Goal: Use online tool/utility: Utilize a website feature to perform a specific function

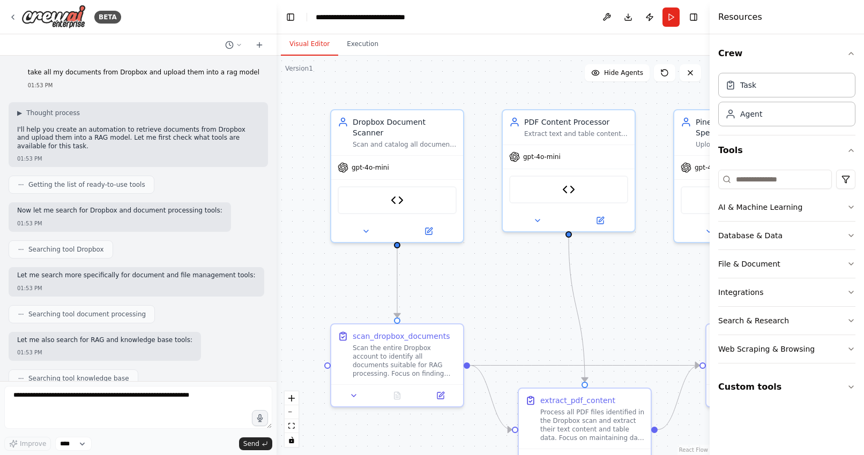
scroll to position [29397, 0]
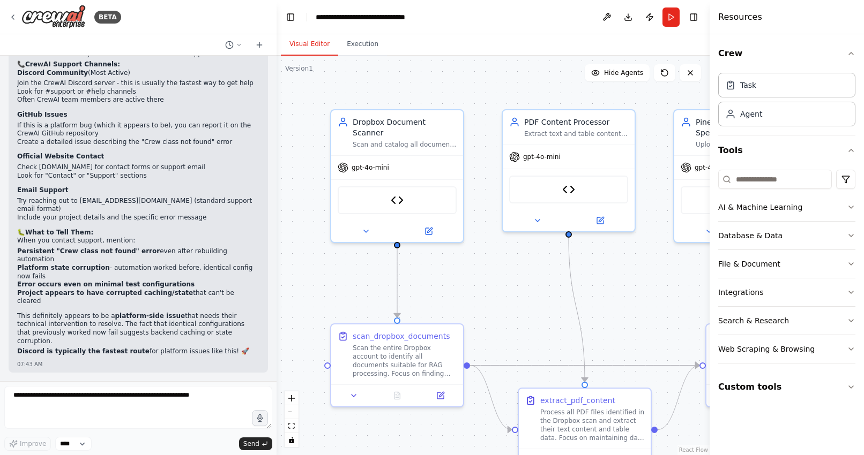
scroll to position [29397, 0]
click at [669, 17] on button "Run" at bounding box center [670, 17] width 17 height 19
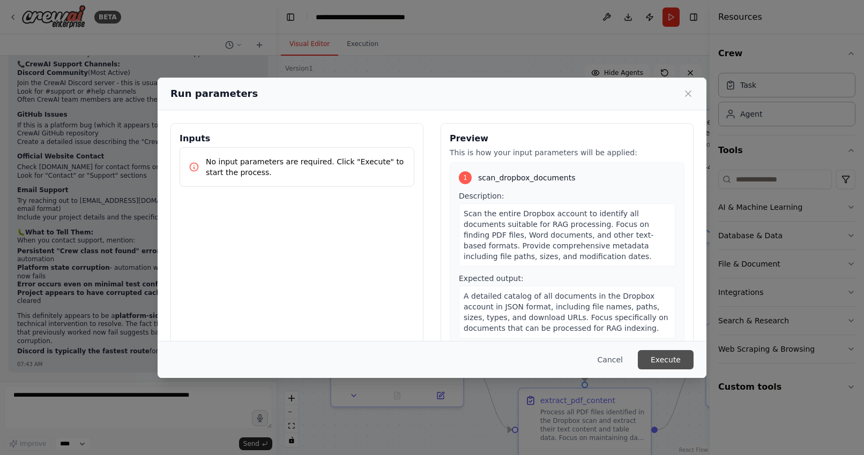
click at [669, 356] on button "Execute" at bounding box center [666, 359] width 56 height 19
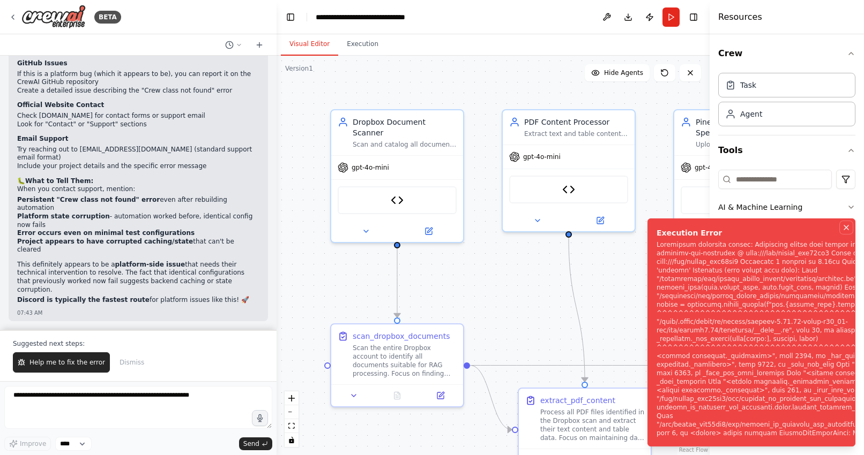
click at [847, 232] on icon "Notifications (F8)" at bounding box center [846, 227] width 9 height 9
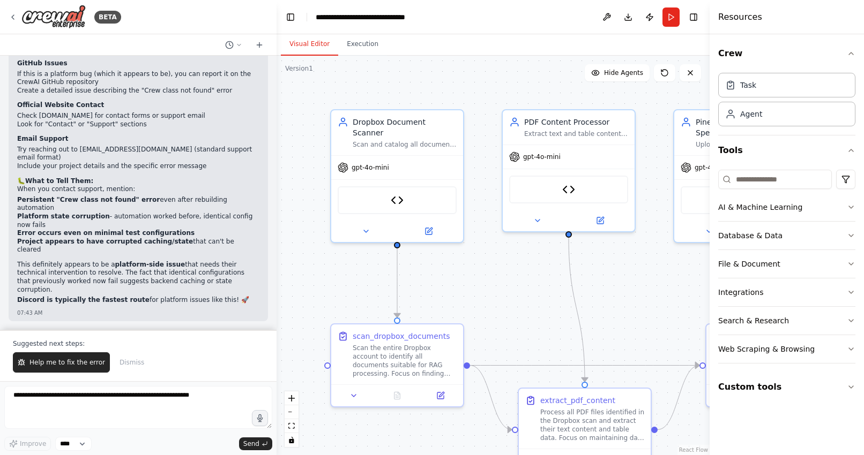
scroll to position [29449, 0]
click at [365, 39] on button "Execution" at bounding box center [362, 44] width 49 height 23
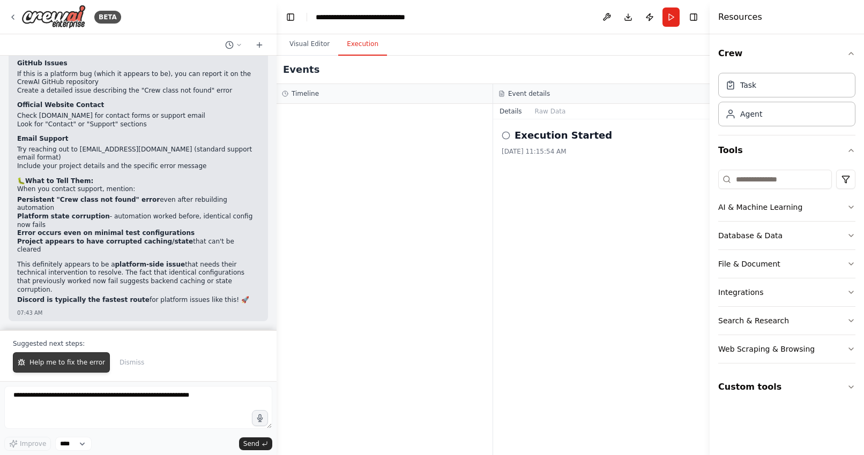
click at [42, 368] on button "Help me to fix the error" at bounding box center [61, 363] width 97 height 20
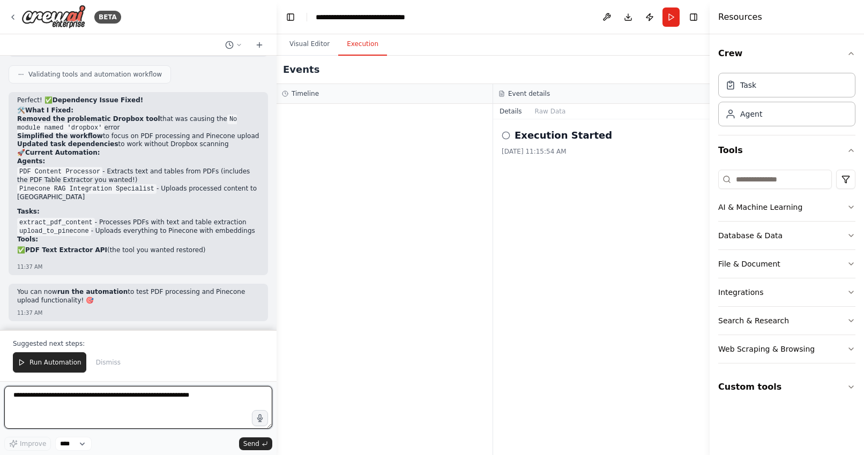
scroll to position [30574, 0]
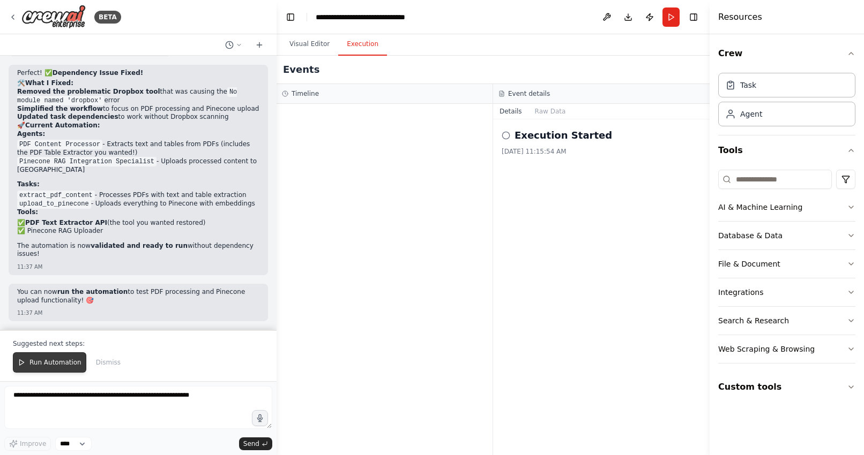
click at [61, 355] on button "Run Automation" at bounding box center [49, 363] width 73 height 20
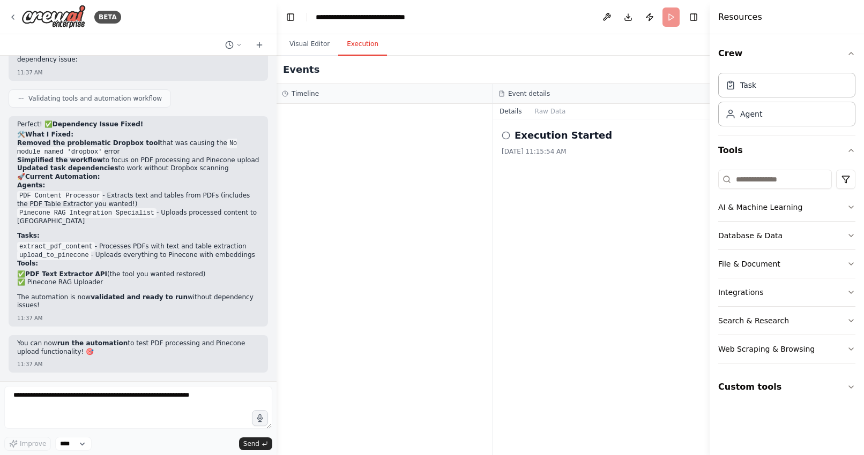
scroll to position [30523, 0]
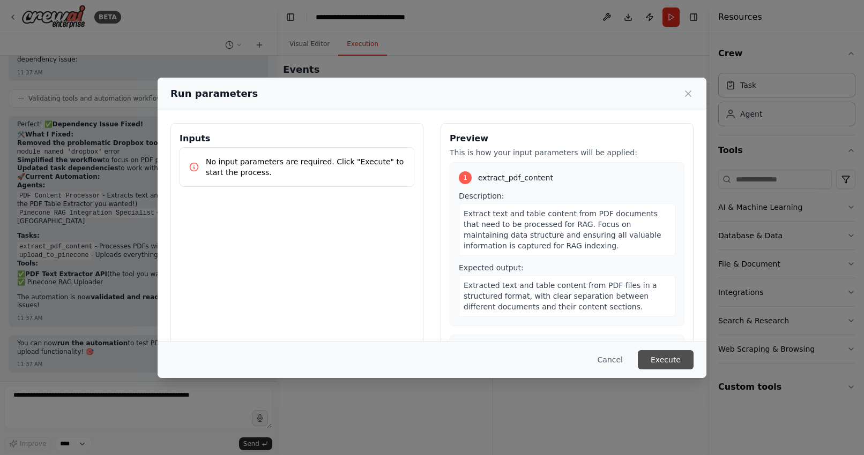
click at [664, 361] on button "Execute" at bounding box center [666, 359] width 56 height 19
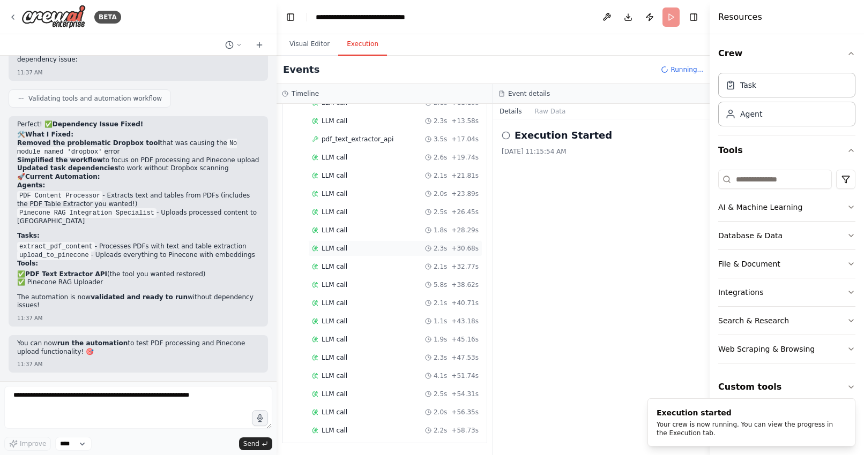
scroll to position [176, 0]
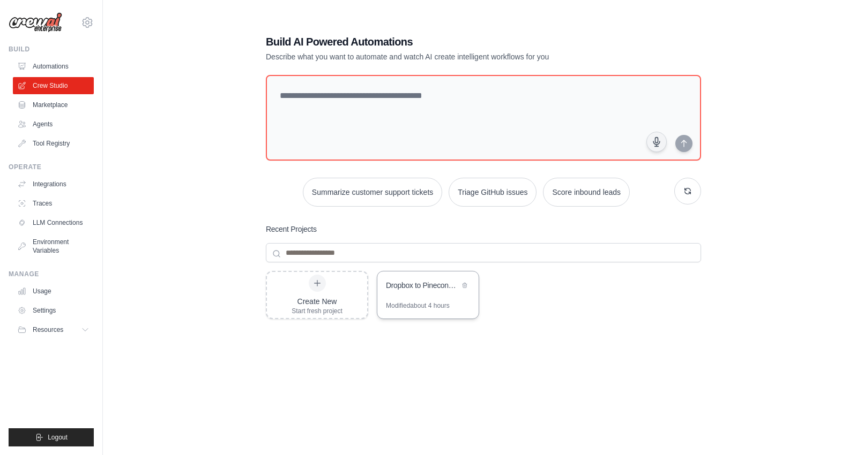
click at [430, 297] on div "Dropbox to Pinecone RAG Migration" at bounding box center [427, 287] width 101 height 30
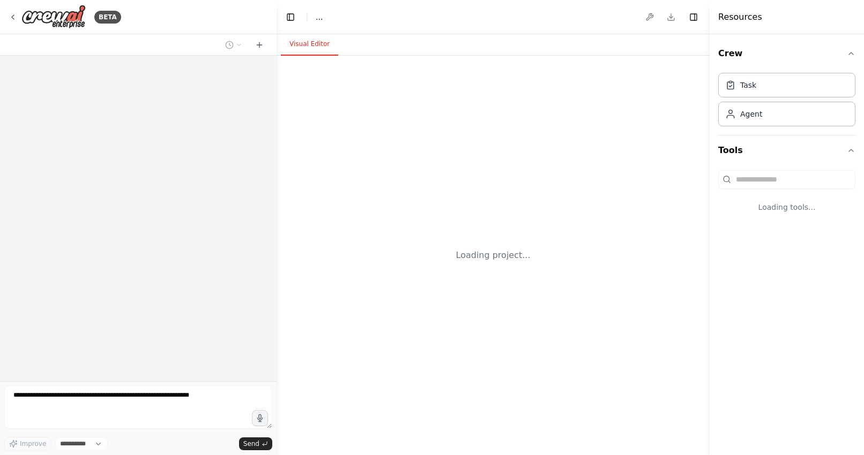
select select "****"
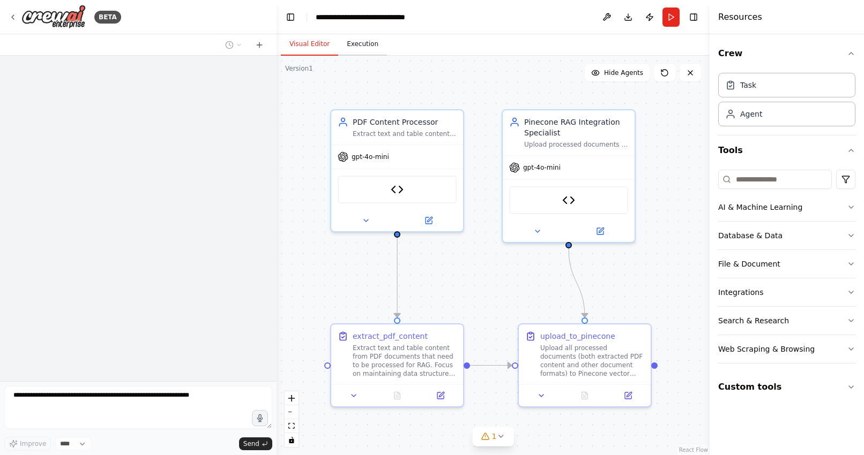
click at [358, 53] on button "Execution" at bounding box center [362, 44] width 49 height 23
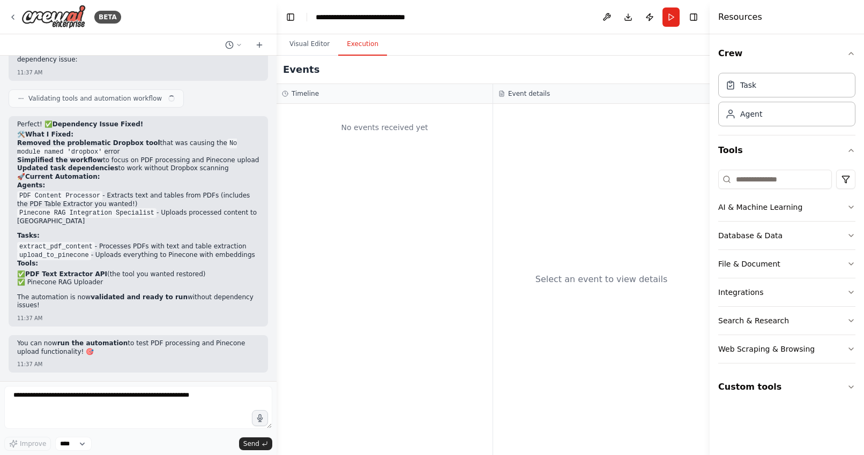
scroll to position [30523, 0]
click at [668, 17] on button "Run" at bounding box center [670, 17] width 17 height 19
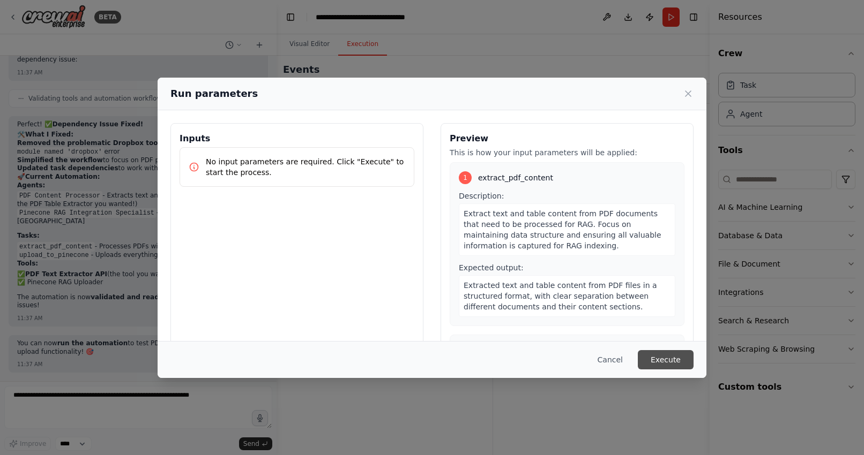
click at [664, 364] on button "Execute" at bounding box center [666, 359] width 56 height 19
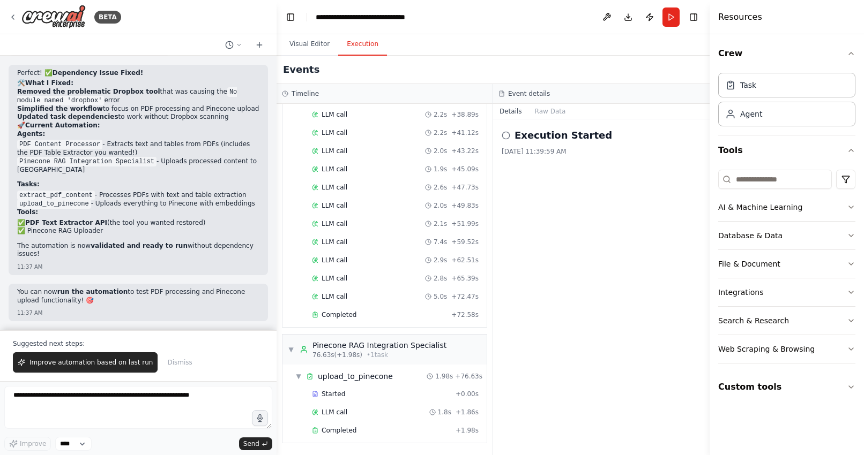
scroll to position [30574, 0]
click at [86, 401] on textarea at bounding box center [138, 407] width 268 height 43
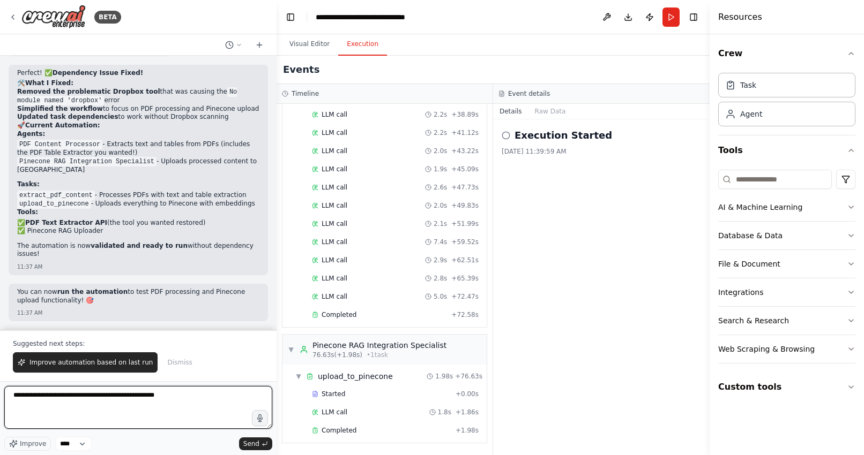
type textarea "**********"
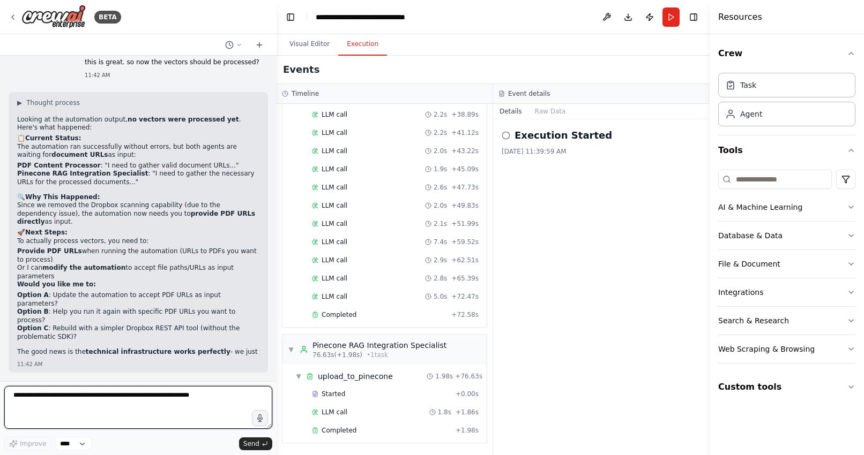
scroll to position [30825, 0]
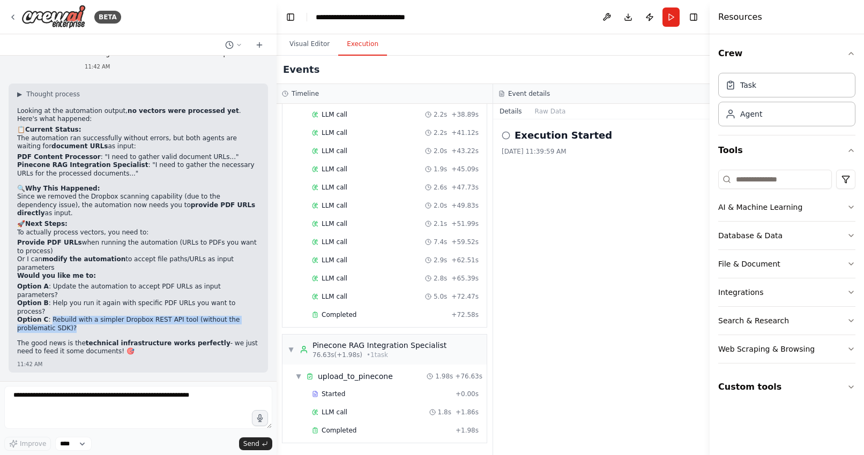
drag, startPoint x: 50, startPoint y: 320, endPoint x: 79, endPoint y: 326, distance: 30.2
click at [79, 326] on li "Option C : Rebuild with a simpler Dropbox REST API tool (without the problemati…" at bounding box center [138, 324] width 242 height 17
copy li "Rebuild with a simpler Dropbox REST API tool (without the problematic SDK)?"
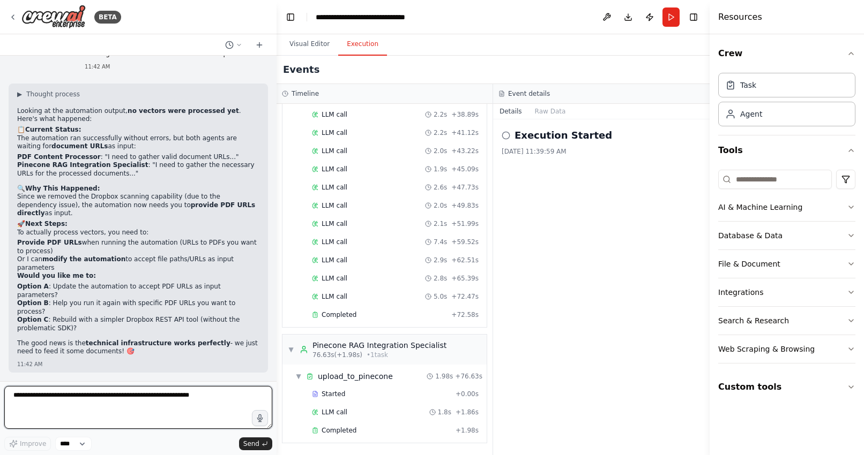
click at [66, 403] on textarea at bounding box center [138, 407] width 268 height 43
paste textarea "**********"
type textarea "**********"
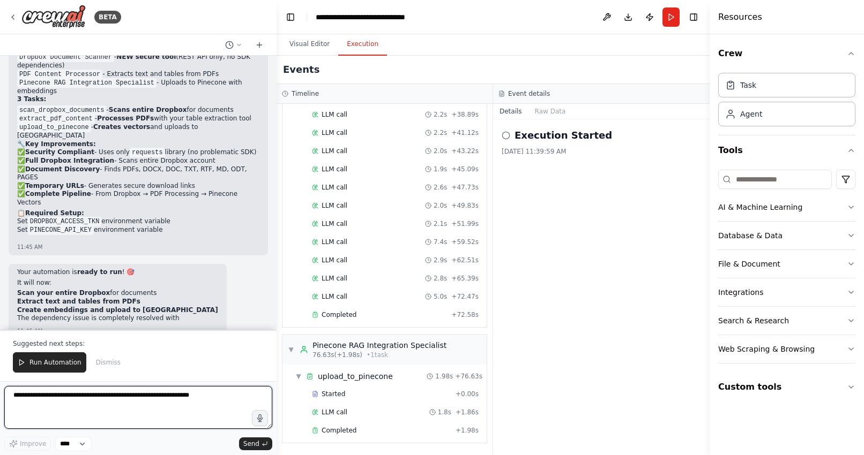
scroll to position [31876, 0]
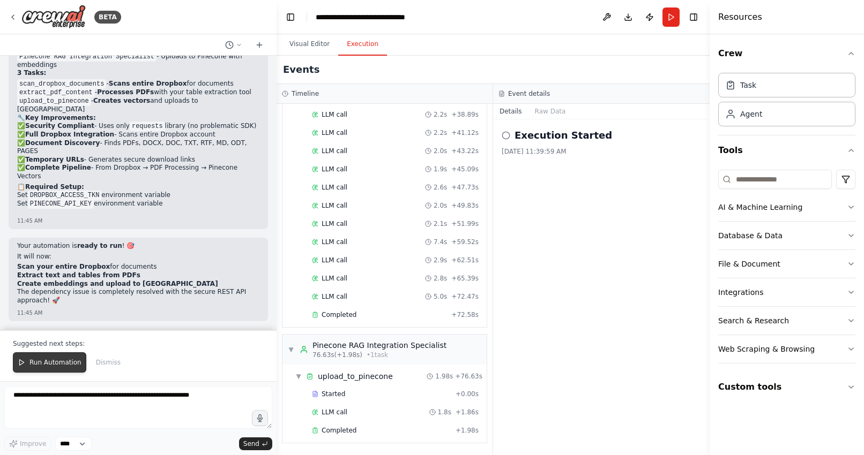
click at [49, 360] on span "Run Automation" at bounding box center [55, 362] width 52 height 9
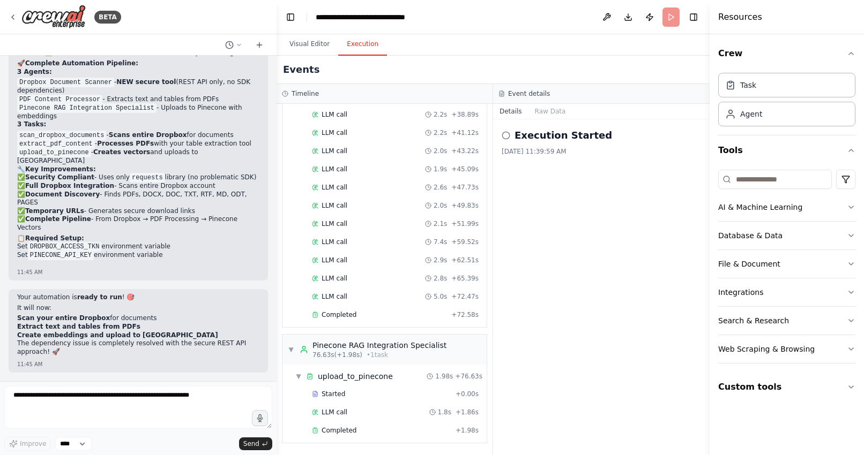
scroll to position [31825, 0]
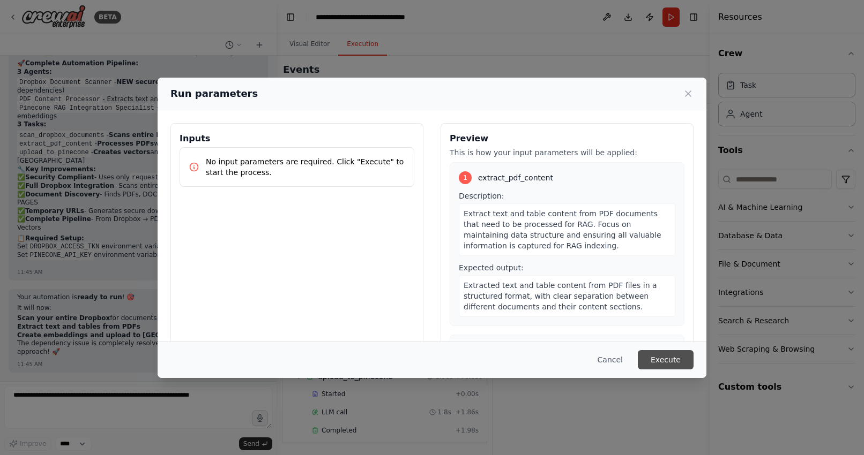
click at [658, 354] on button "Execute" at bounding box center [666, 359] width 56 height 19
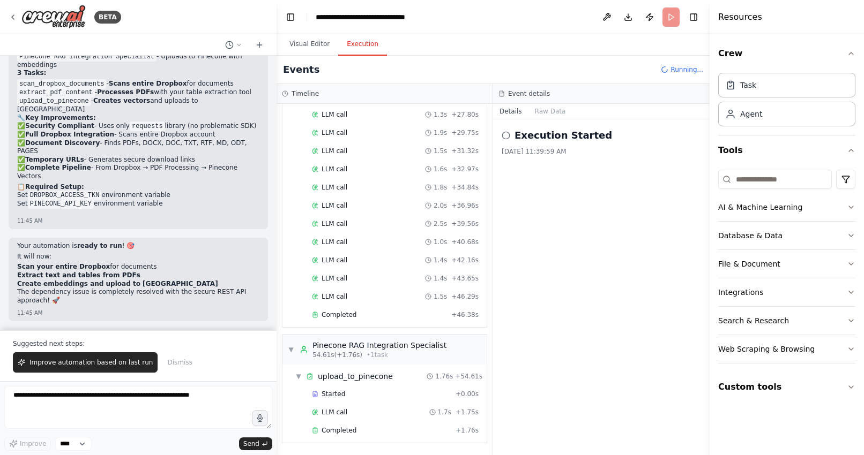
scroll to position [31876, 0]
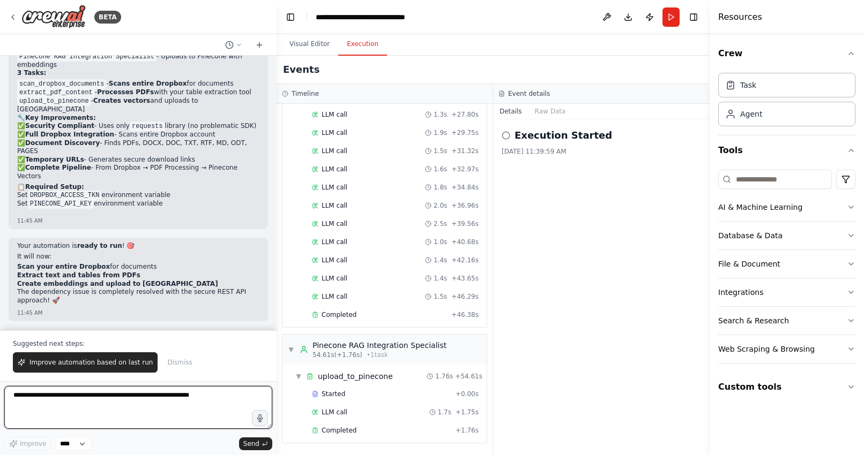
click at [72, 405] on textarea at bounding box center [138, 407] width 268 height 43
type textarea "**********"
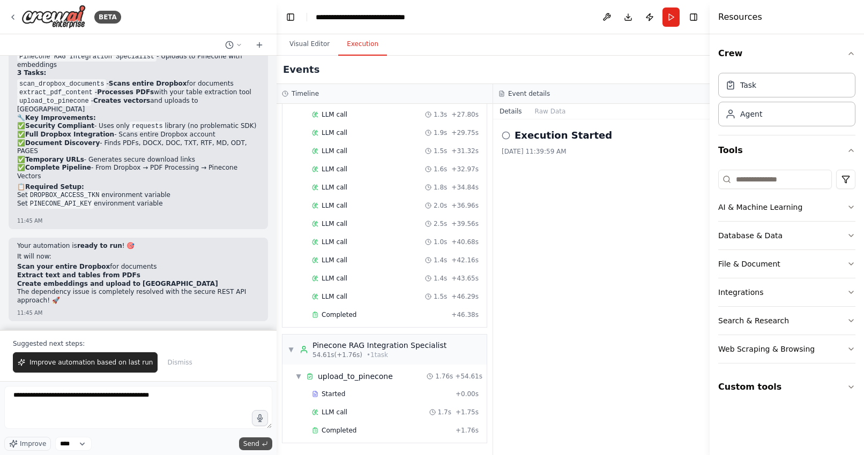
click at [246, 443] on span "Send" at bounding box center [251, 444] width 16 height 9
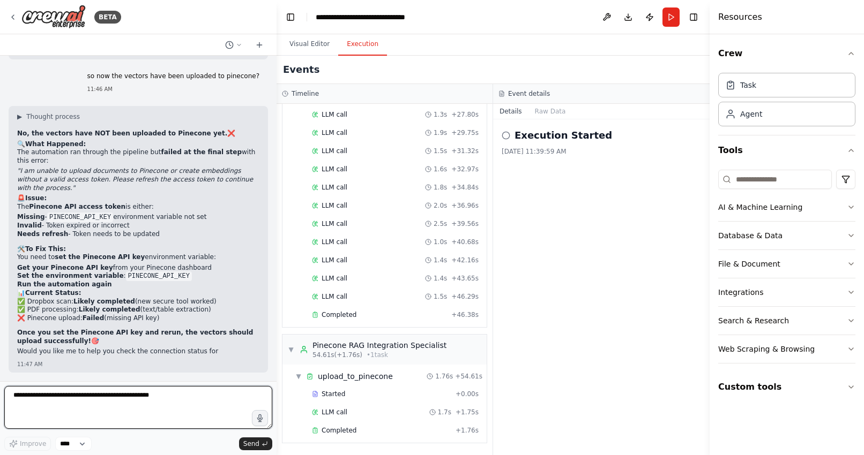
scroll to position [32147, 0]
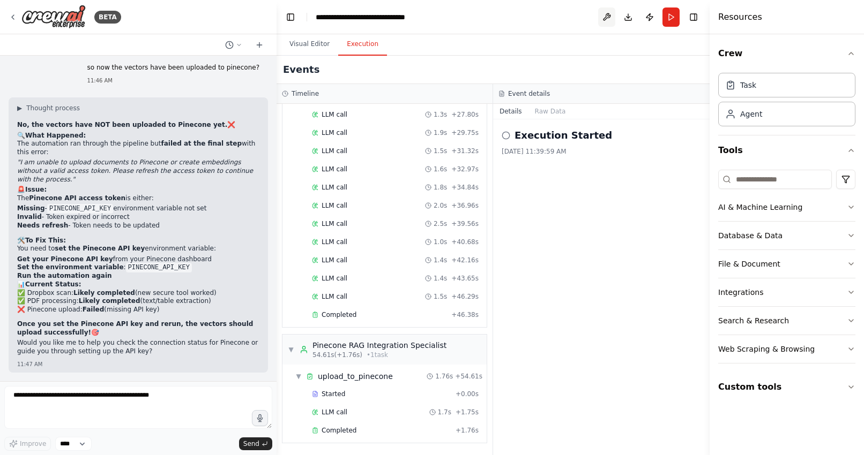
click at [607, 20] on button at bounding box center [606, 17] width 17 height 19
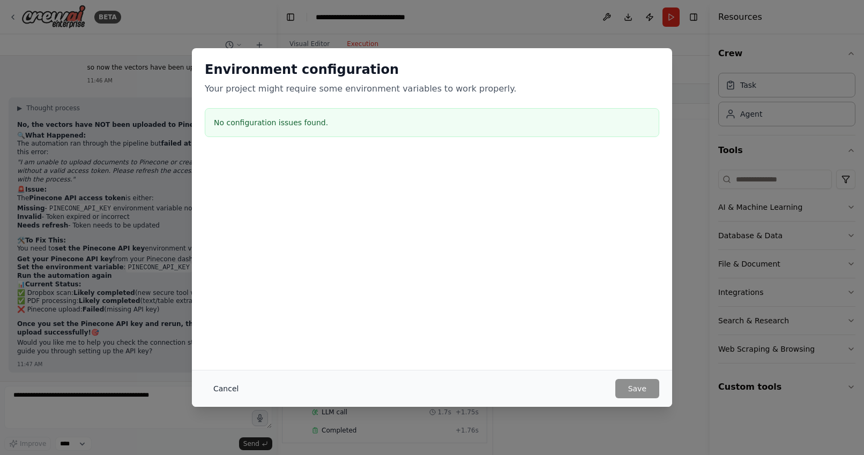
click at [228, 389] on button "Cancel" at bounding box center [226, 388] width 42 height 19
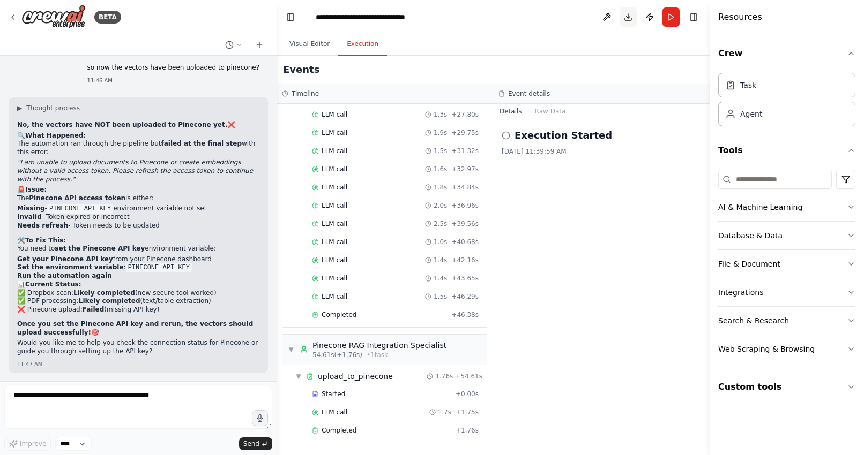
click at [627, 14] on button "Download" at bounding box center [627, 17] width 17 height 19
click at [44, 398] on textarea "**********" at bounding box center [138, 407] width 268 height 43
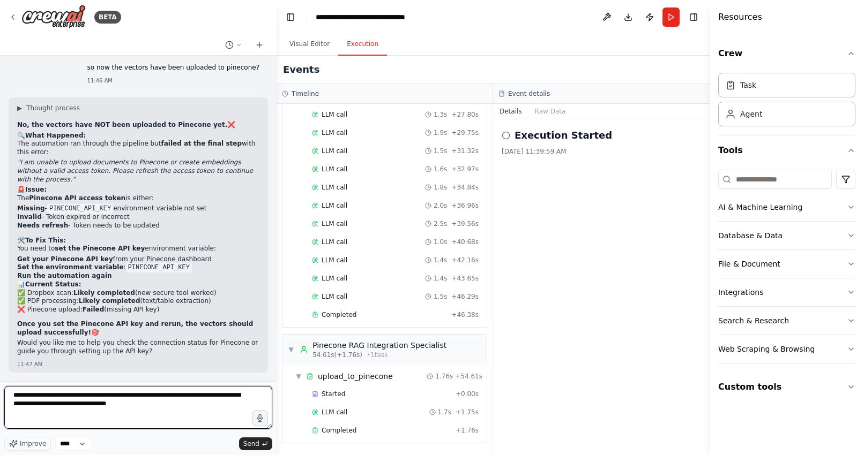
type textarea "**********"
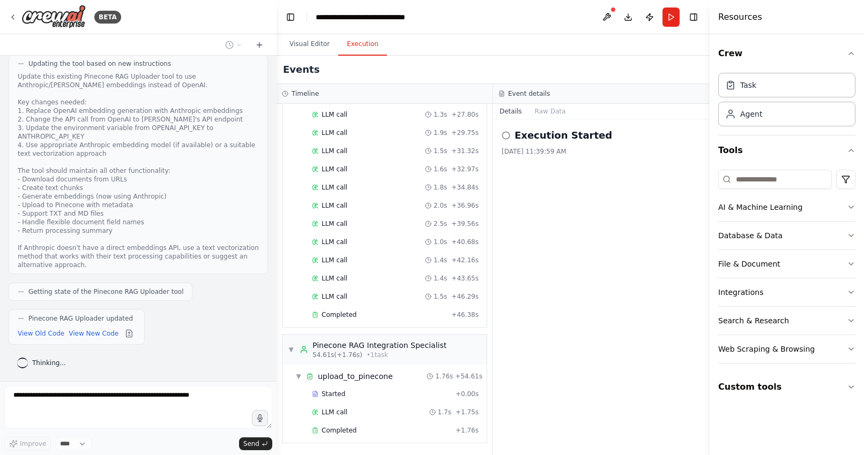
scroll to position [33258, 0]
click at [41, 364] on span "Thinking..." at bounding box center [49, 363] width 34 height 9
click at [86, 334] on button "View New Code" at bounding box center [94, 333] width 50 height 13
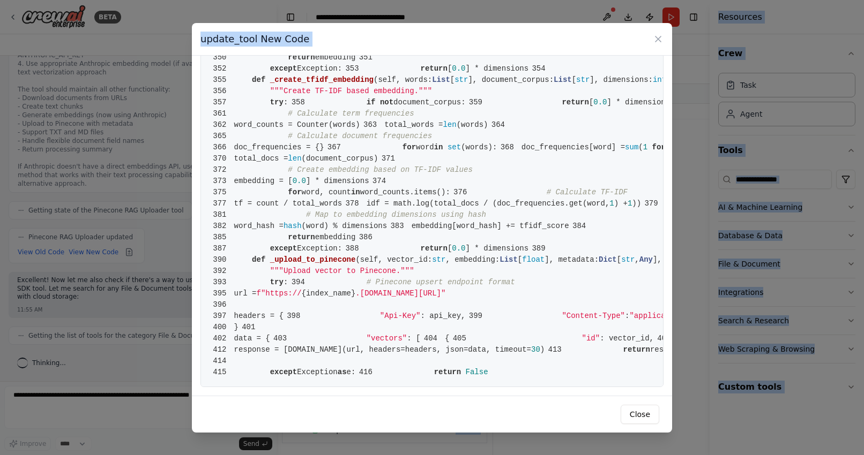
scroll to position [4376, 0]
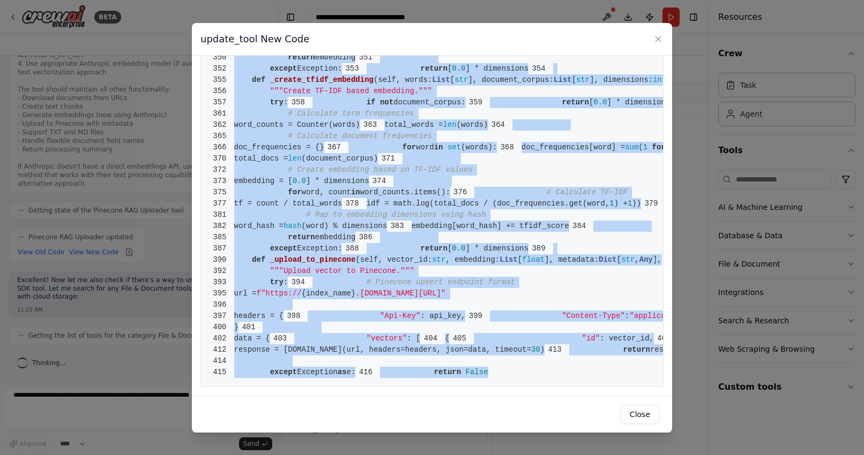
drag, startPoint x: 235, startPoint y: 78, endPoint x: 363, endPoint y: 386, distance: 333.4
copy code "from crewai.tools import BaseTool 2 from pydantic import BaseModel, Field 3 fro…"
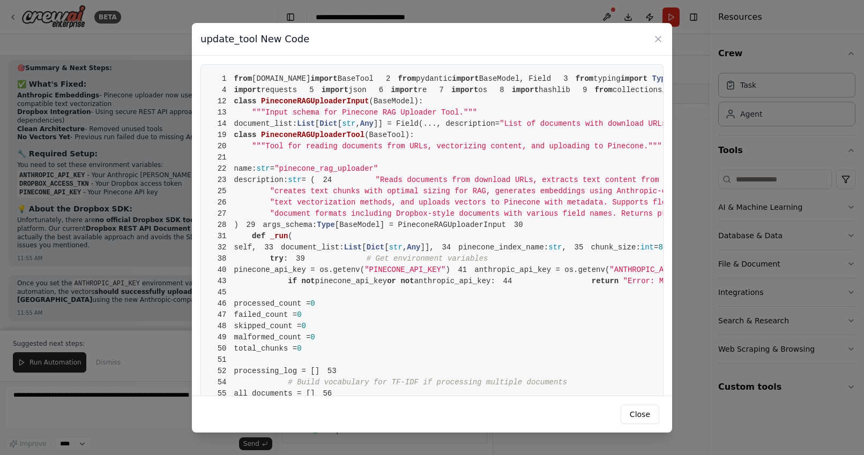
scroll to position [33806, 0]
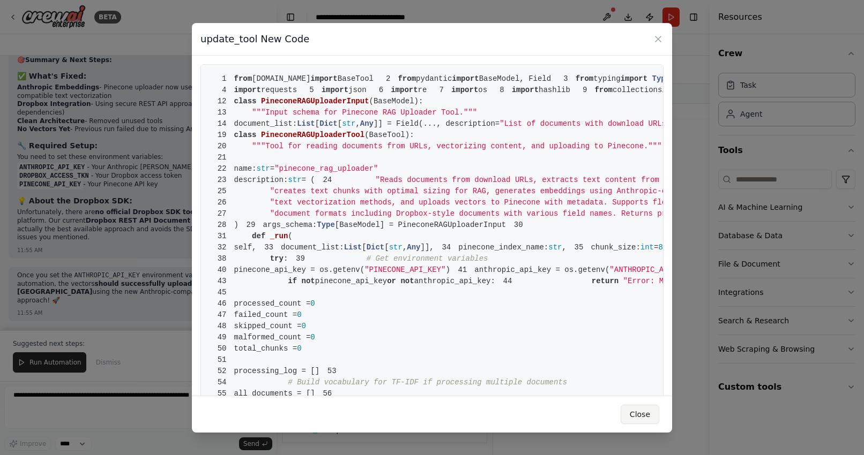
click at [634, 415] on button "Close" at bounding box center [639, 414] width 39 height 19
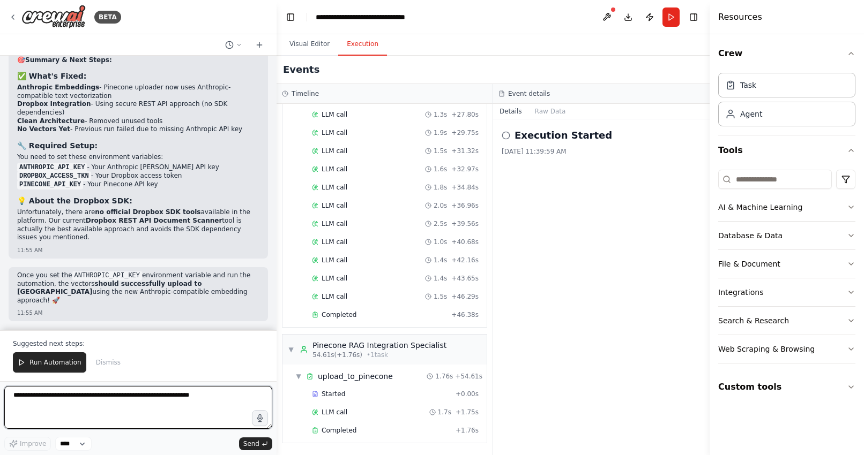
click at [143, 406] on textarea at bounding box center [138, 407] width 268 height 43
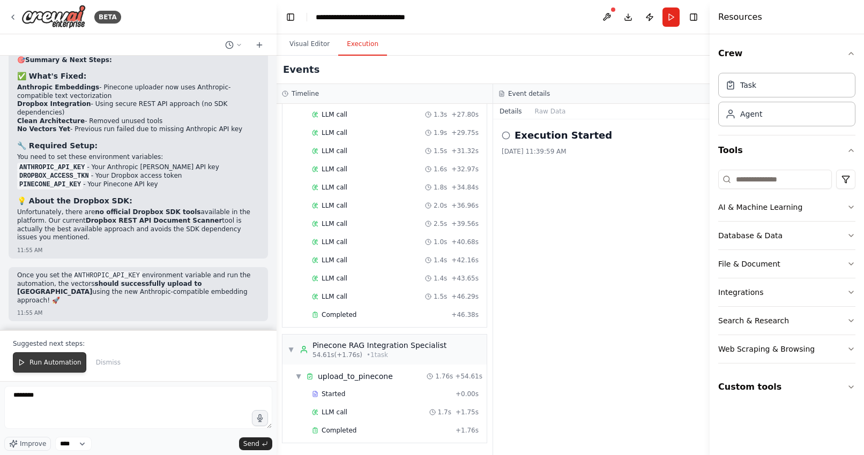
click at [46, 367] on span "Run Automation" at bounding box center [55, 362] width 52 height 9
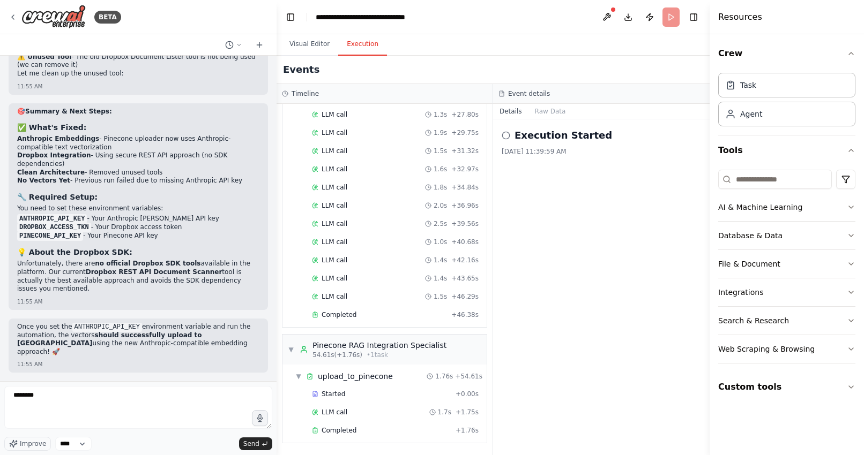
scroll to position [33754, 0]
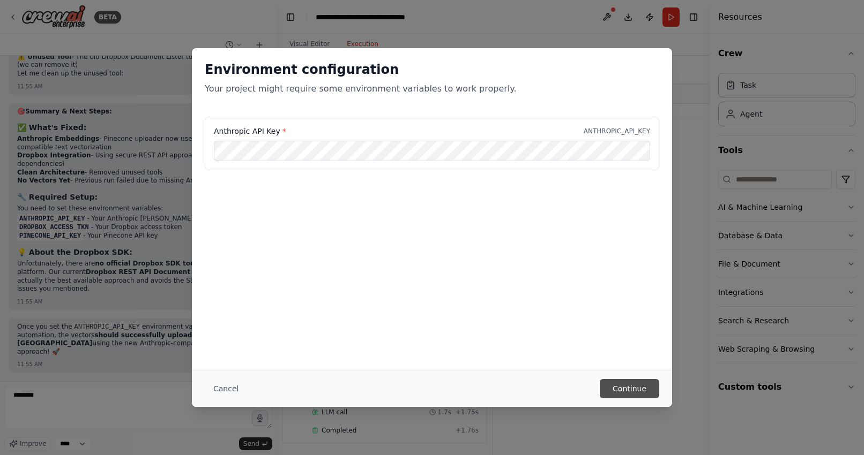
click at [630, 386] on button "Continue" at bounding box center [629, 388] width 59 height 19
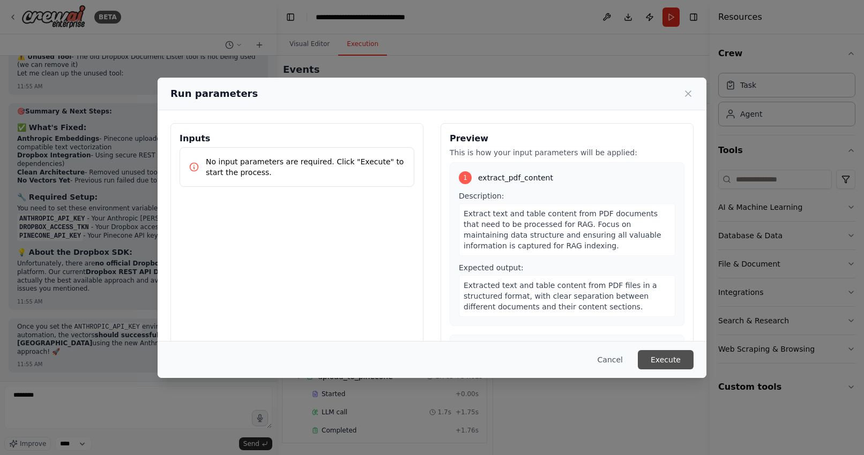
click at [675, 360] on button "Execute" at bounding box center [666, 359] width 56 height 19
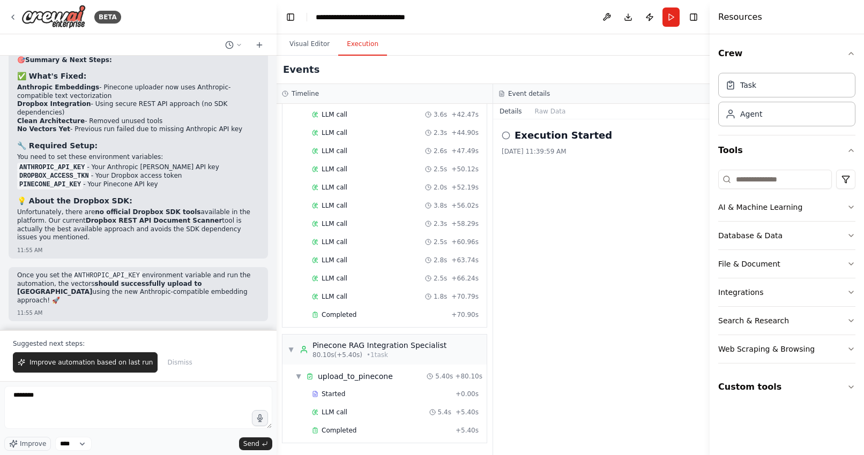
scroll to position [33806, 0]
drag, startPoint x: 90, startPoint y: 212, endPoint x: 128, endPoint y: 246, distance: 51.6
click at [128, 244] on div "🎯 Summary & Next Steps: ✅ What's Fixed: Anthropic Embeddings - Pinecone uploade…" at bounding box center [138, 150] width 242 height 188
click at [628, 17] on button "Download" at bounding box center [627, 17] width 17 height 19
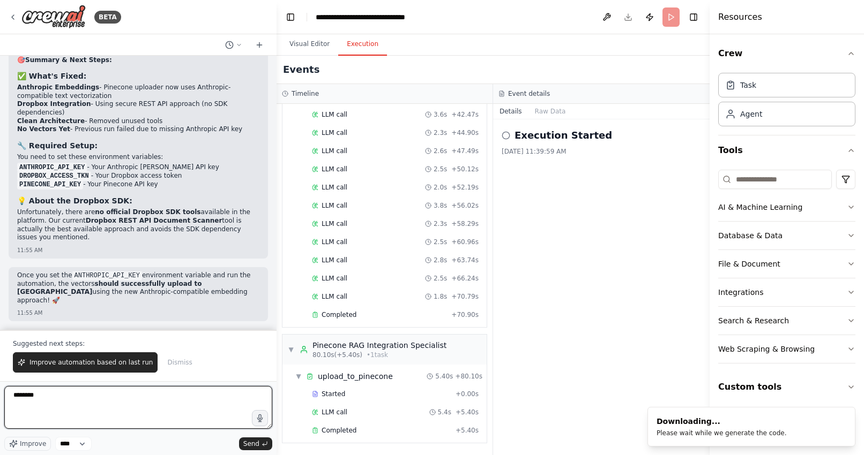
click at [76, 399] on textarea "********" at bounding box center [138, 407] width 268 height 43
type textarea "*"
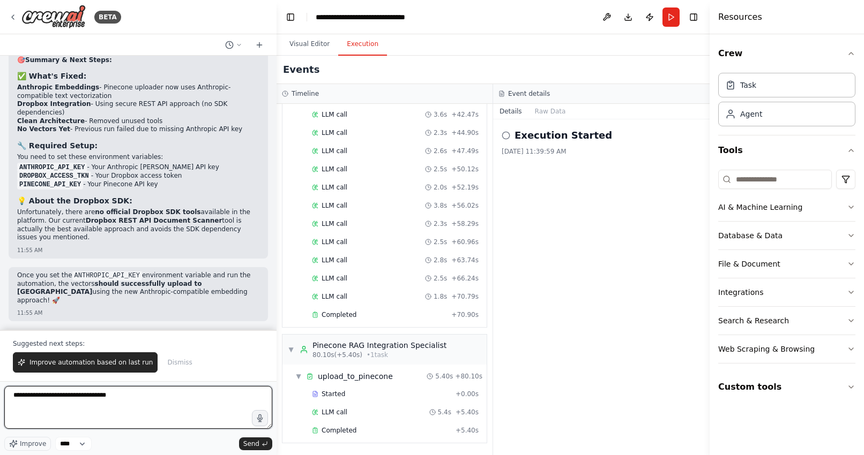
type textarea "**********"
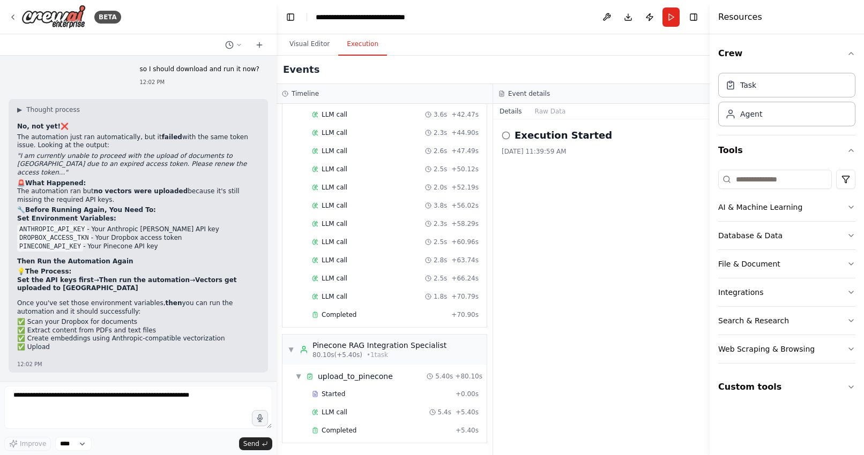
scroll to position [34076, 0]
